Goal: Information Seeking & Learning: Learn about a topic

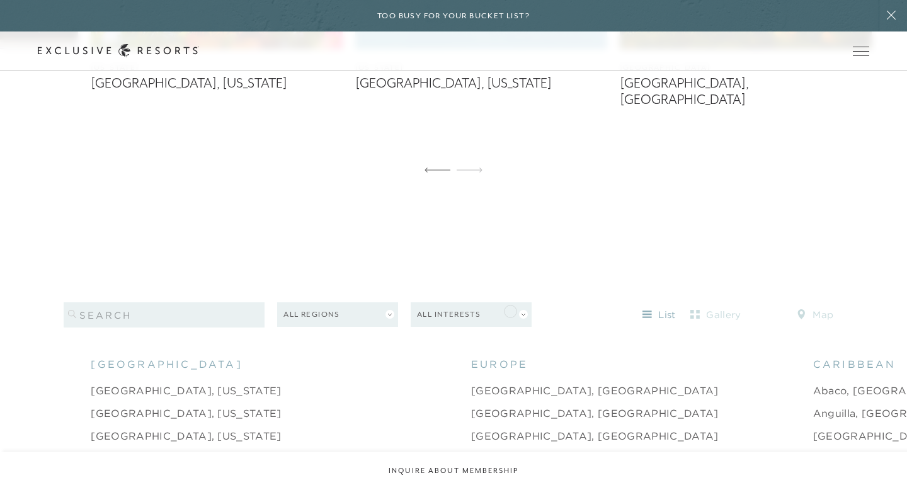
scroll to position [1042, 0]
click at [472, 166] on icon at bounding box center [469, 168] width 26 height 5
click at [476, 166] on icon at bounding box center [469, 168] width 26 height 5
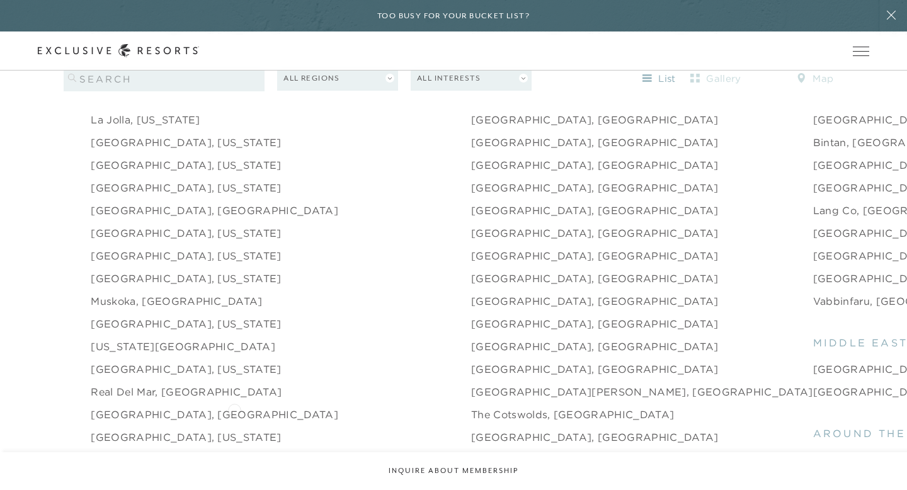
scroll to position [1677, 0]
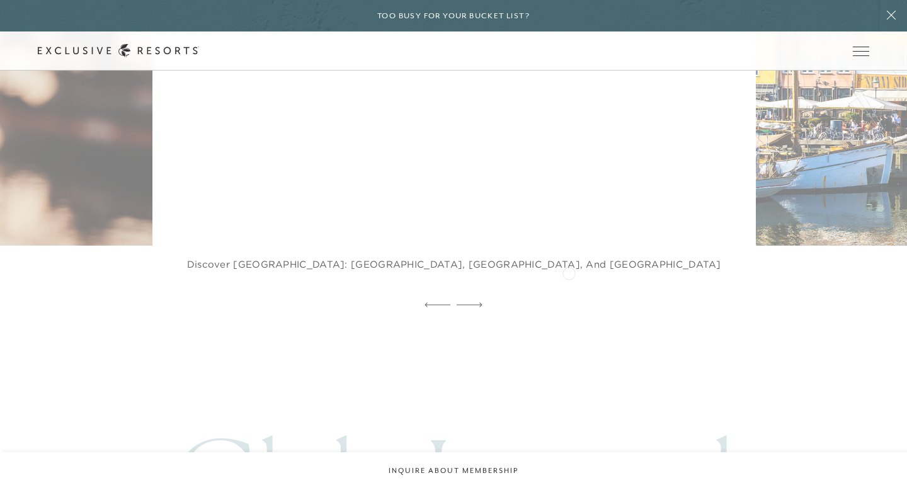
scroll to position [2531, 0]
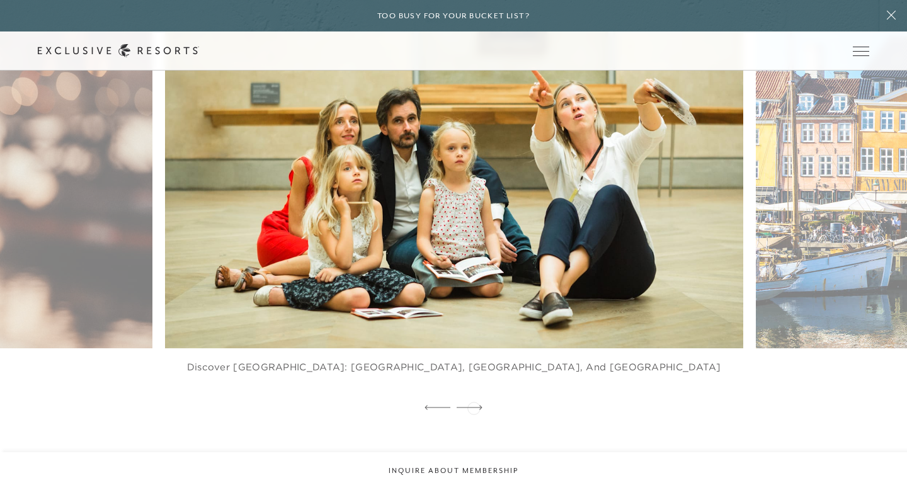
click at [473, 407] on icon at bounding box center [469, 407] width 26 height 4
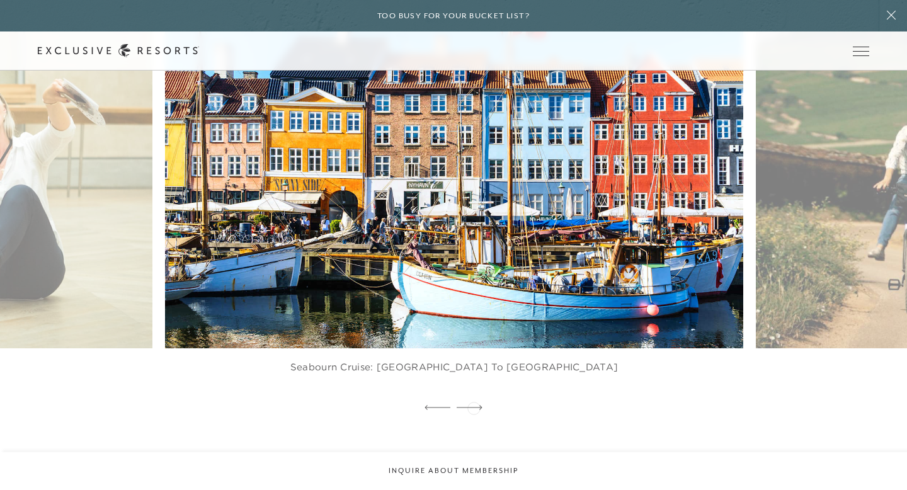
click at [473, 407] on icon at bounding box center [469, 407] width 26 height 4
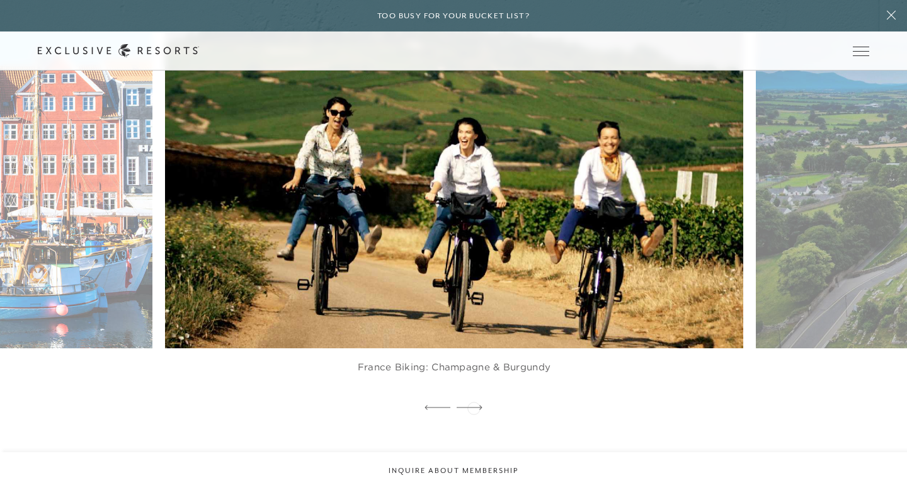
click at [473, 407] on icon at bounding box center [469, 407] width 26 height 4
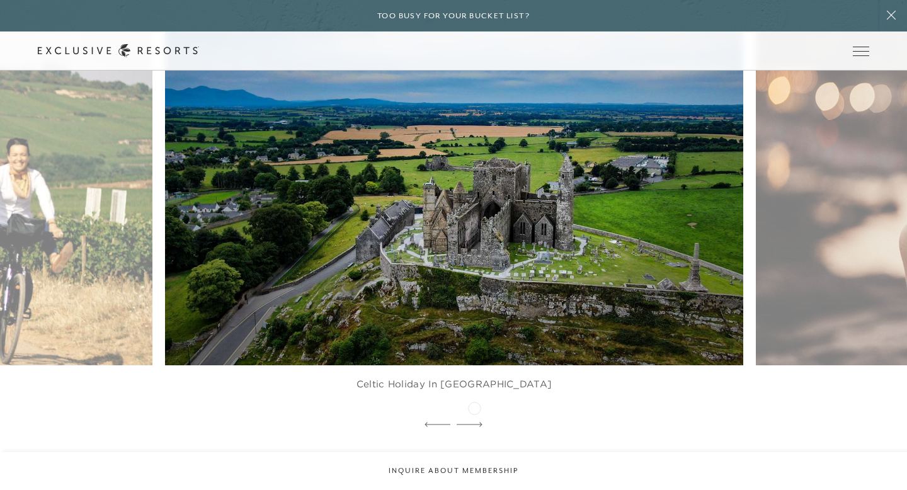
scroll to position [2523, 0]
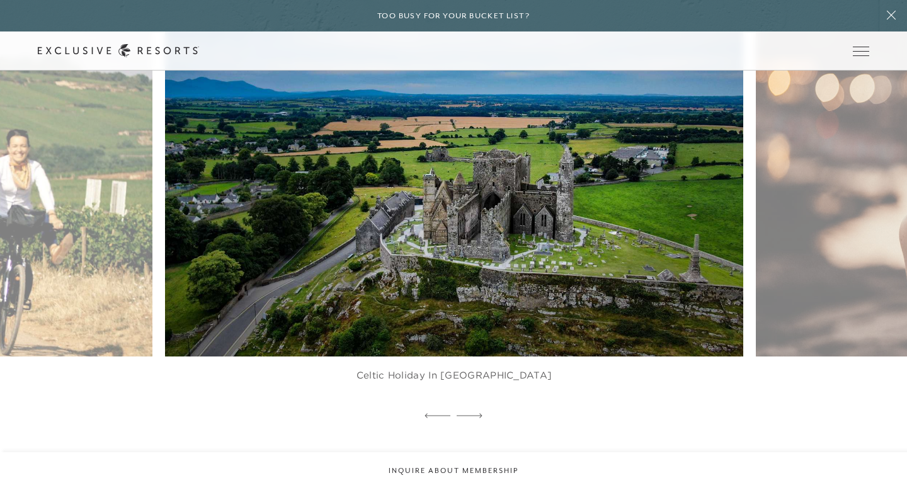
click at [474, 407] on div at bounding box center [469, 416] width 26 height 19
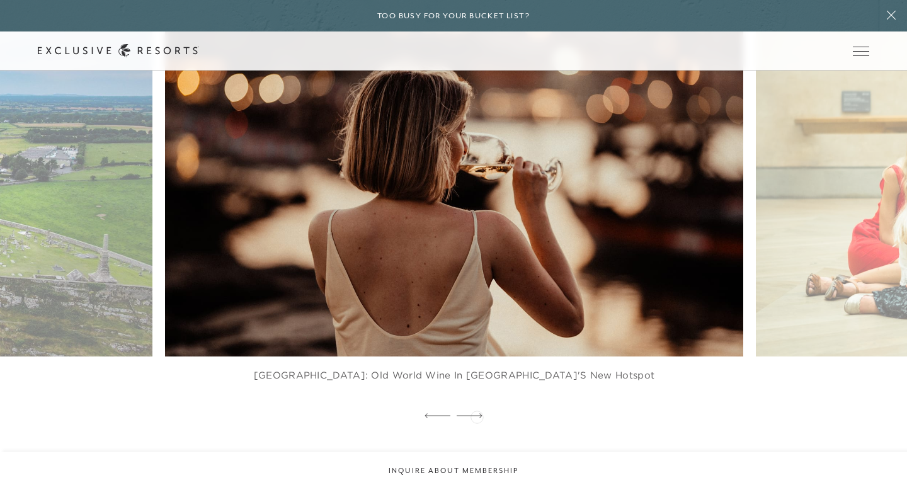
click at [477, 416] on icon at bounding box center [469, 415] width 26 height 5
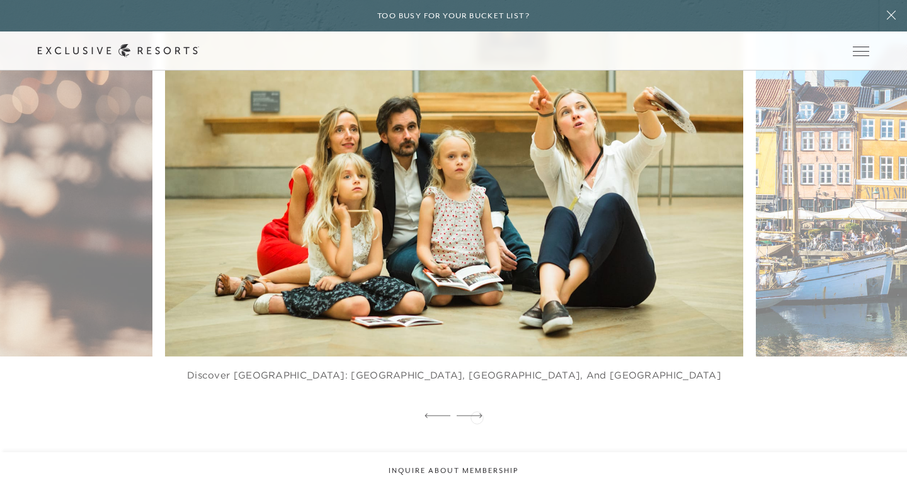
click at [477, 416] on icon at bounding box center [469, 415] width 26 height 5
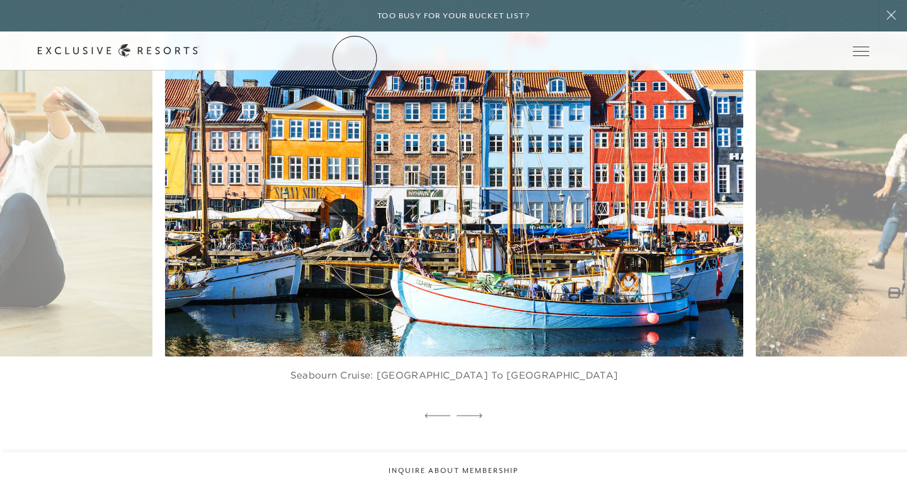
click at [0, 0] on link "The Collection" at bounding box center [0, 0] width 0 height 0
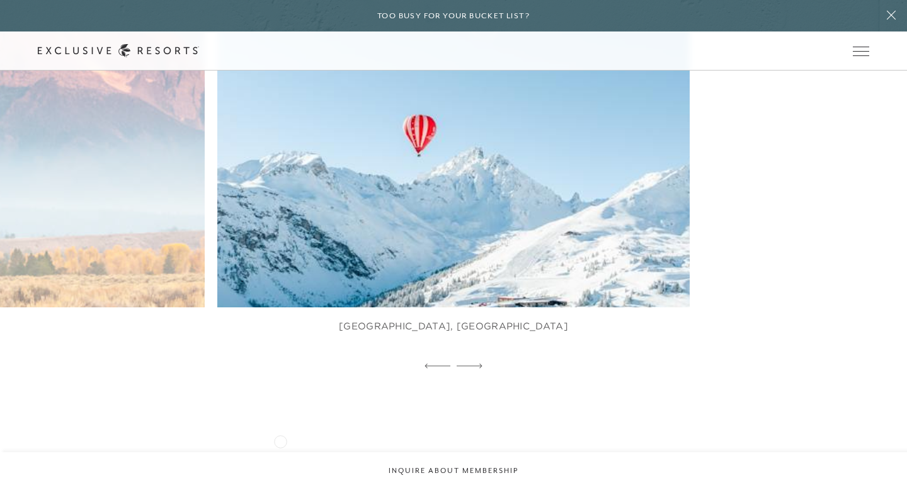
scroll to position [812, 0]
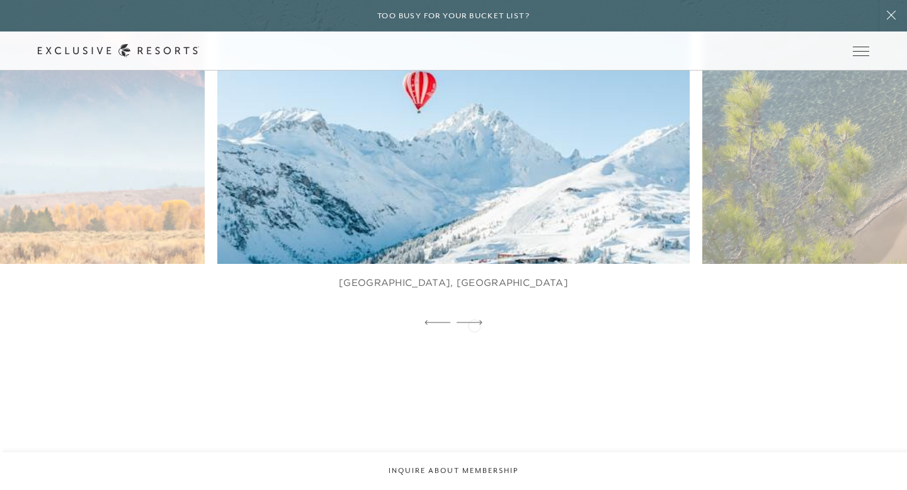
click at [474, 324] on icon at bounding box center [469, 322] width 26 height 5
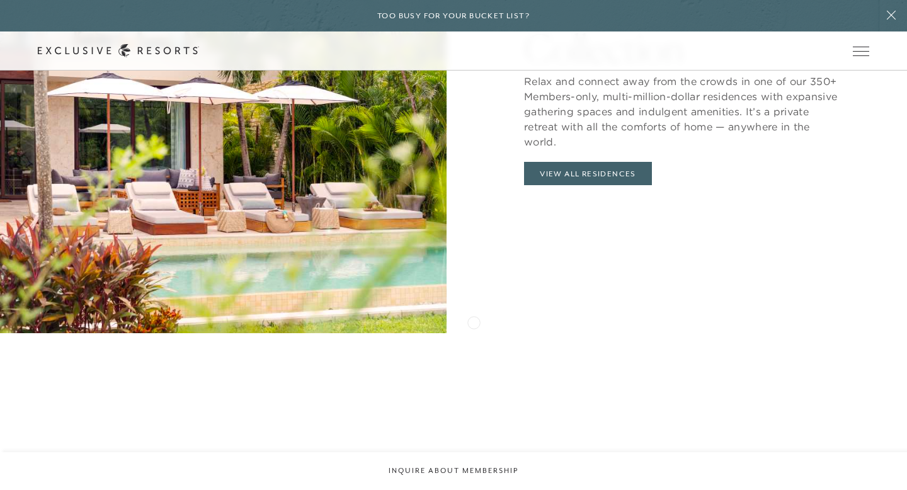
scroll to position [1442, 0]
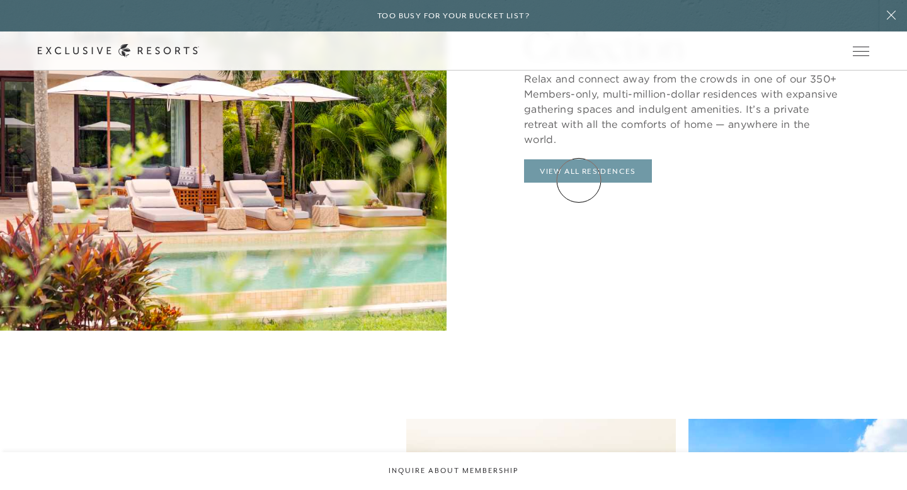
click at [580, 176] on link "View All Residences" at bounding box center [588, 171] width 128 height 24
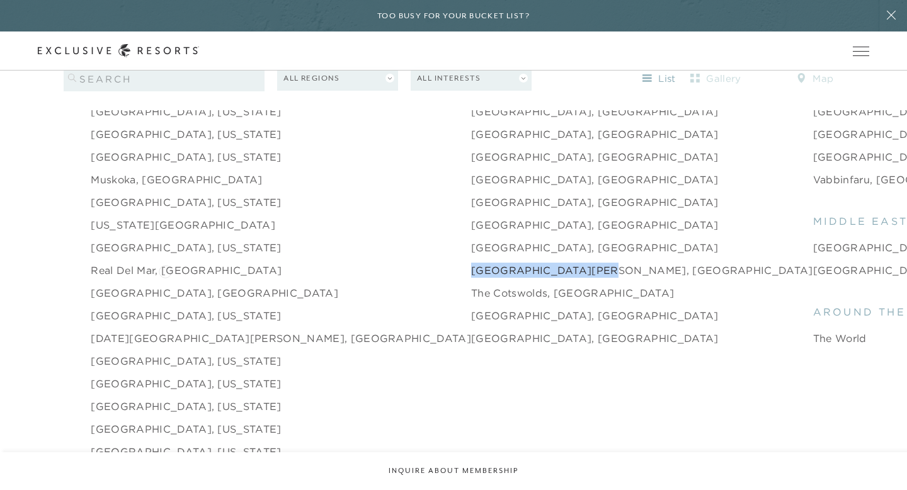
scroll to position [1800, 0]
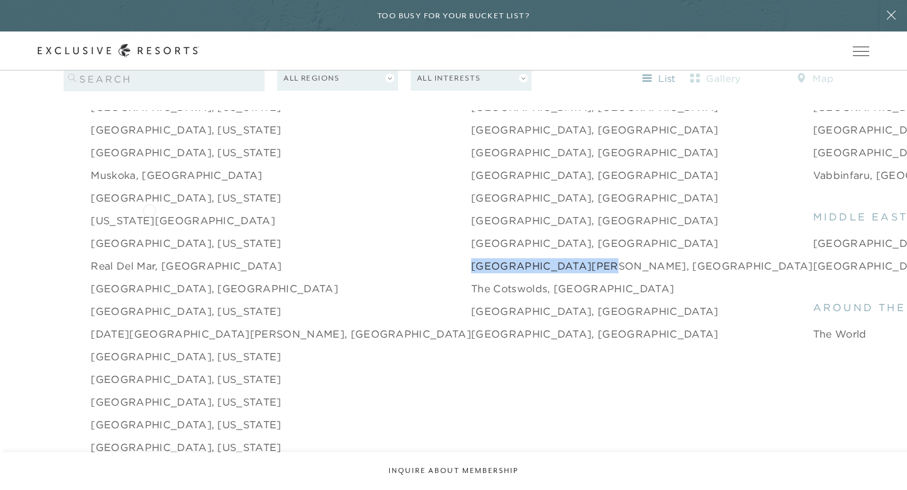
click at [149, 213] on link "New York City" at bounding box center [183, 220] width 184 height 15
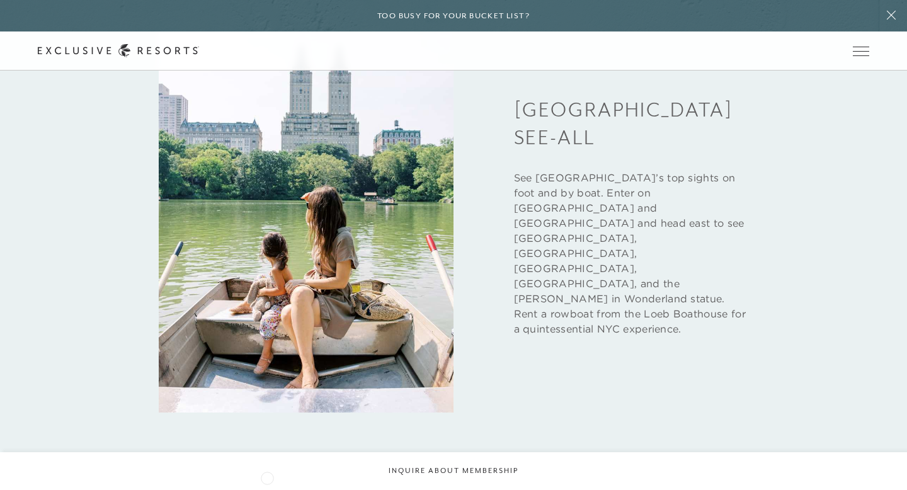
scroll to position [3375, 0]
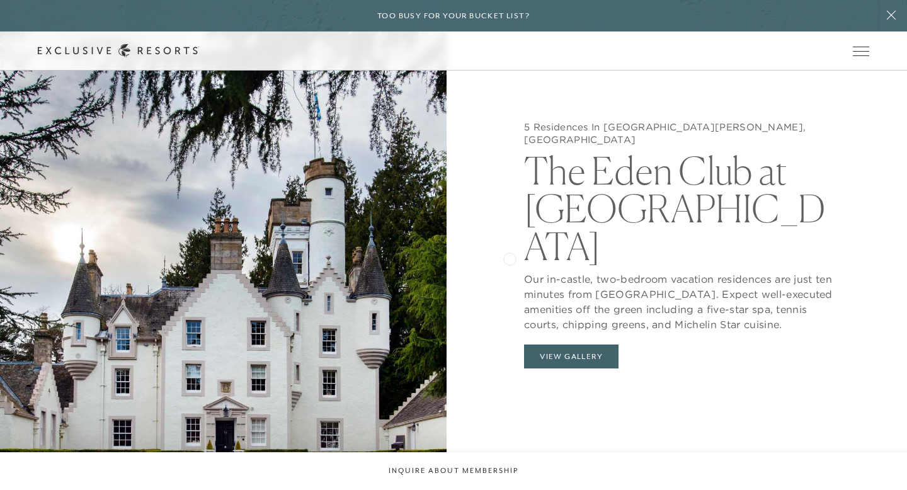
scroll to position [1259, 0]
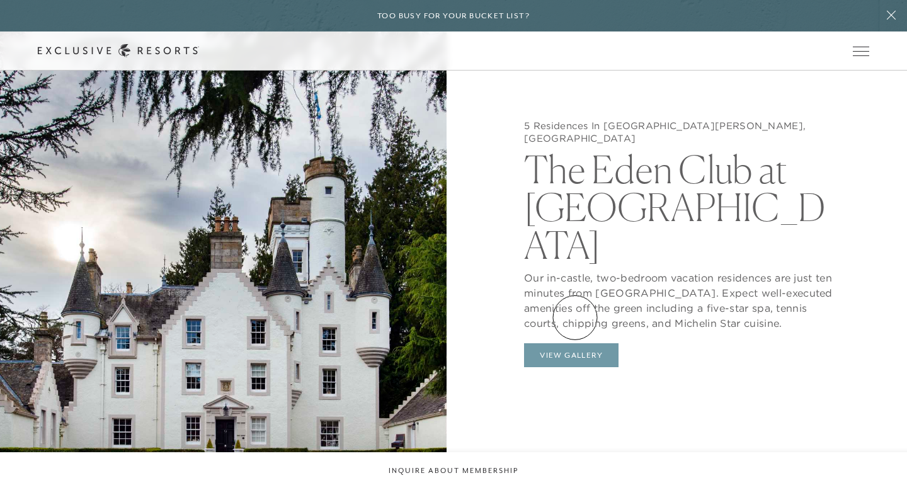
click at [575, 343] on button "View Gallery" at bounding box center [571, 355] width 94 height 24
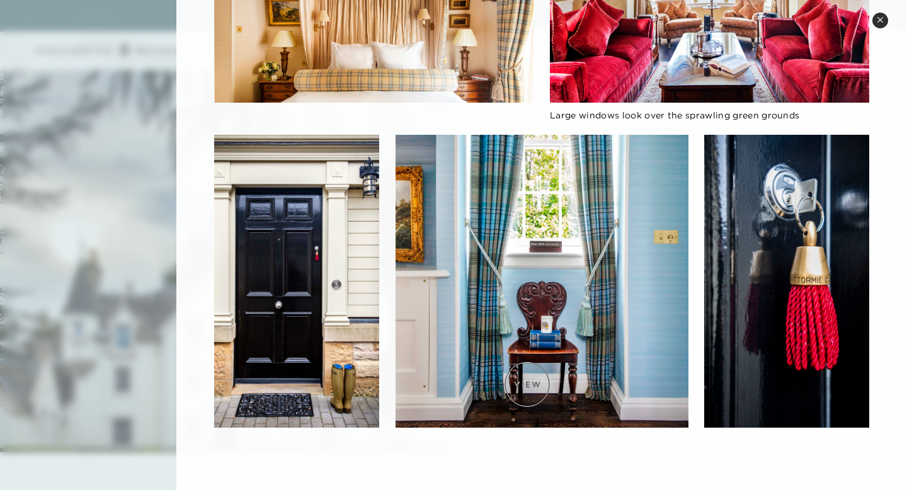
scroll to position [1294, 0]
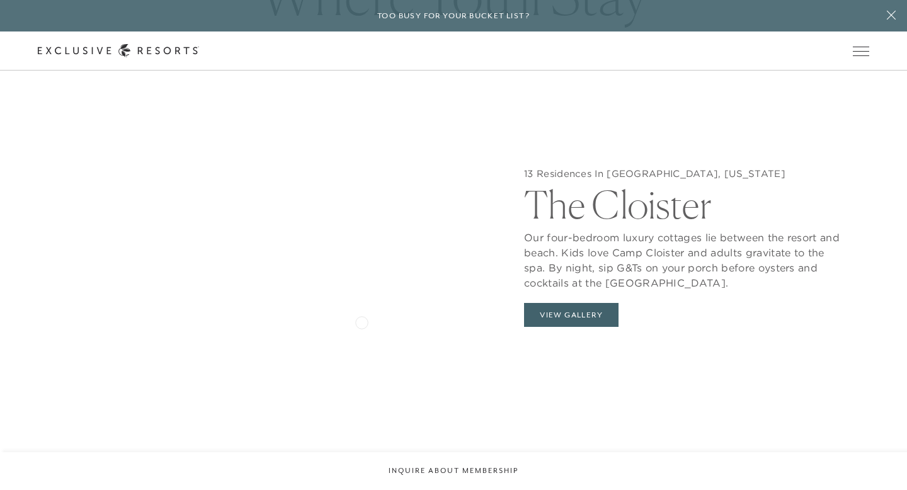
scroll to position [1214, 0]
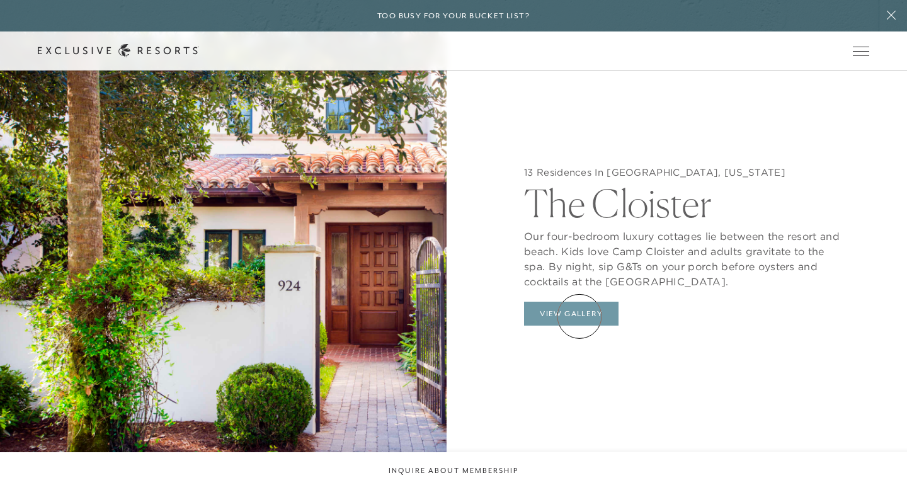
click at [579, 316] on button "View Gallery" at bounding box center [571, 314] width 94 height 24
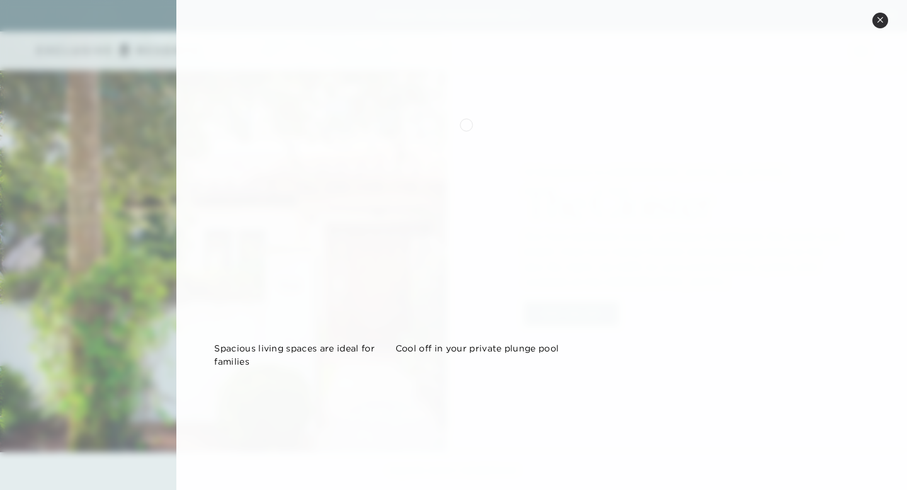
scroll to position [0, 0]
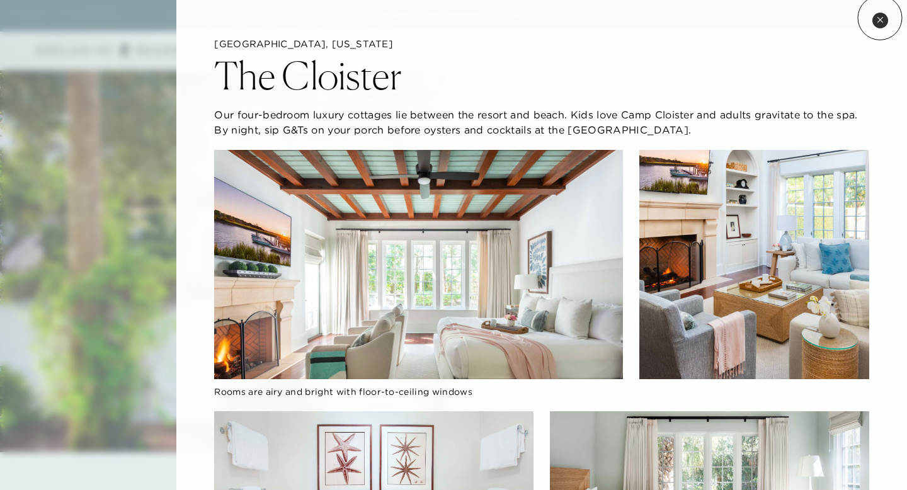
click at [880, 19] on icon at bounding box center [879, 19] width 5 height 5
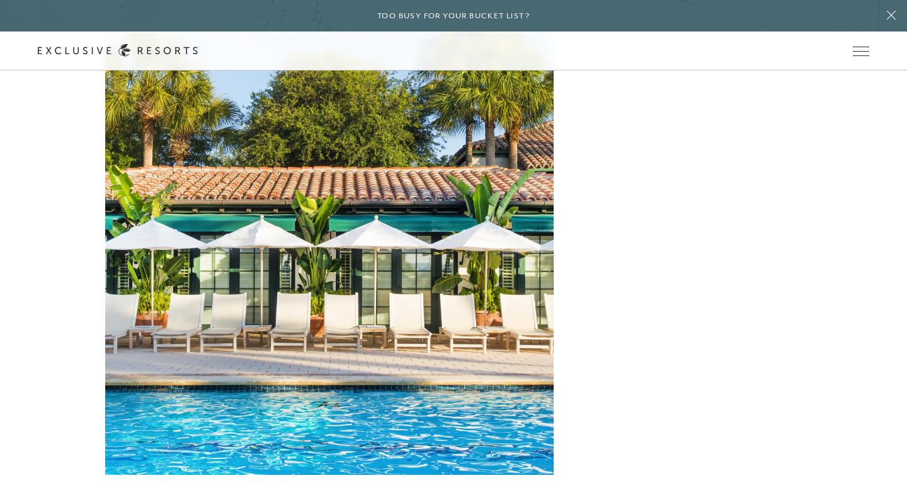
scroll to position [3348, 0]
